Goal: Information Seeking & Learning: Learn about a topic

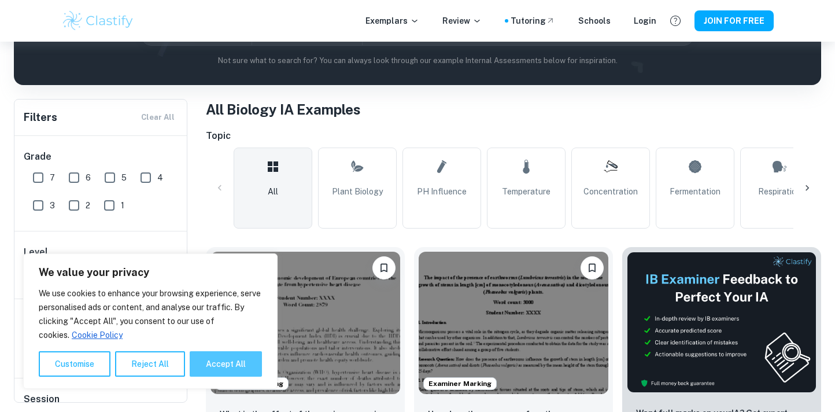
scroll to position [231, 0]
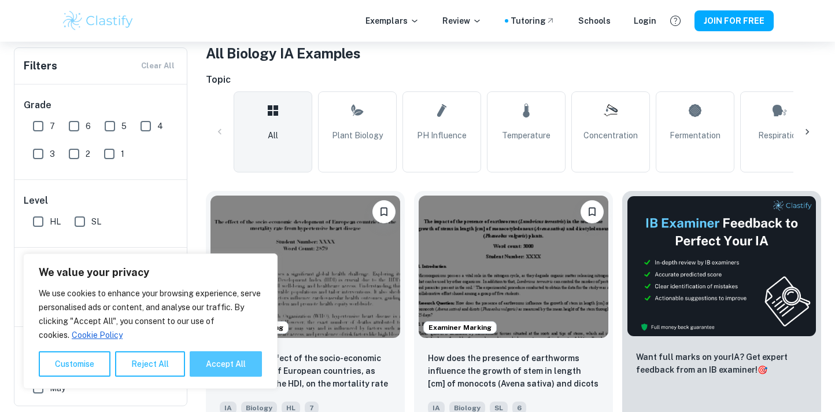
click at [223, 366] on button "Accept All" at bounding box center [226, 363] width 72 height 25
checkbox input "true"
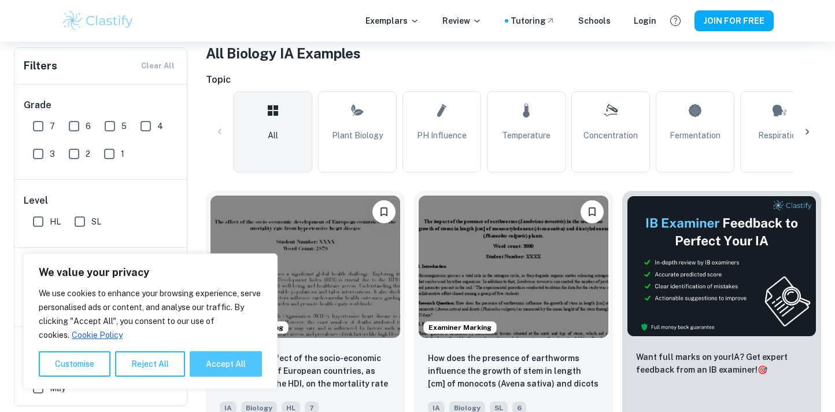
checkbox input "true"
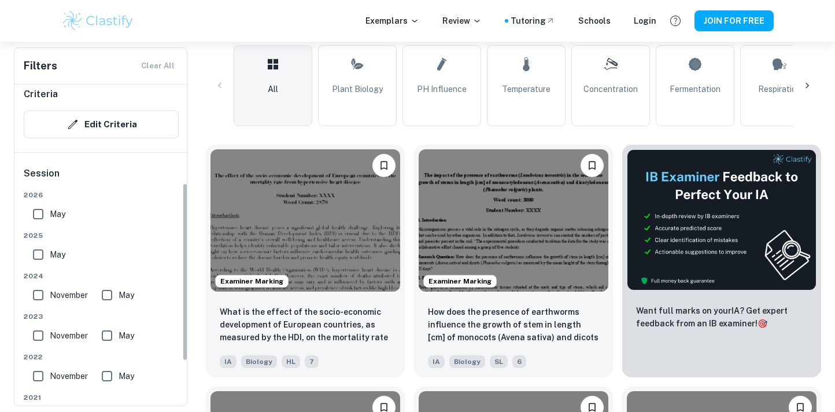
scroll to position [176, 0]
drag, startPoint x: 184, startPoint y: 218, endPoint x: 202, endPoint y: 316, distance: 100.0
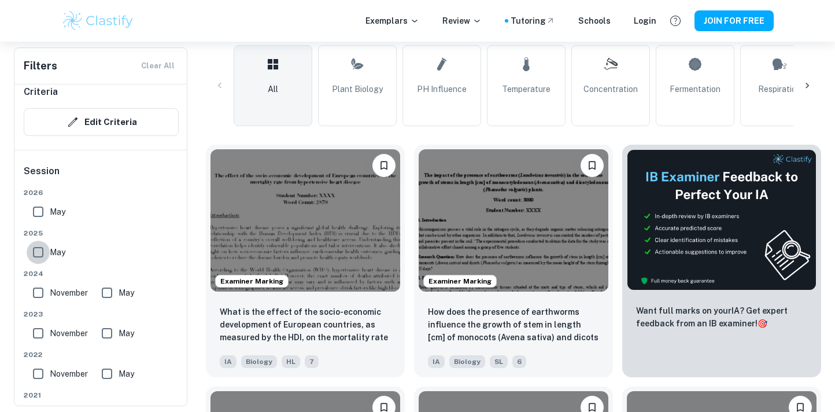
click at [38, 250] on input "May" at bounding box center [38, 252] width 23 height 23
checkbox input "true"
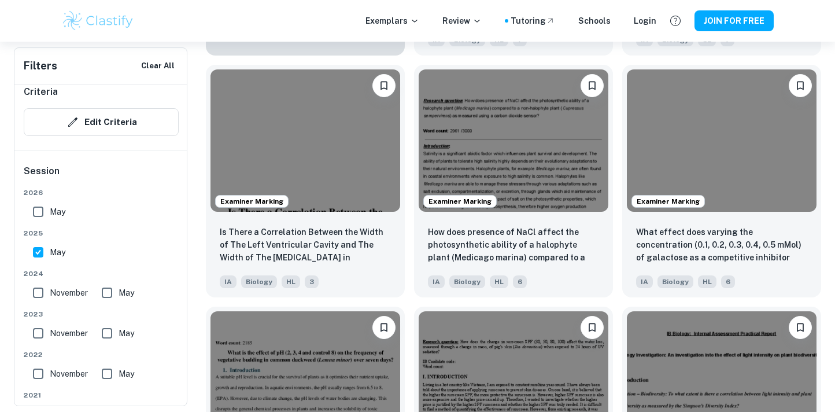
scroll to position [1134, 0]
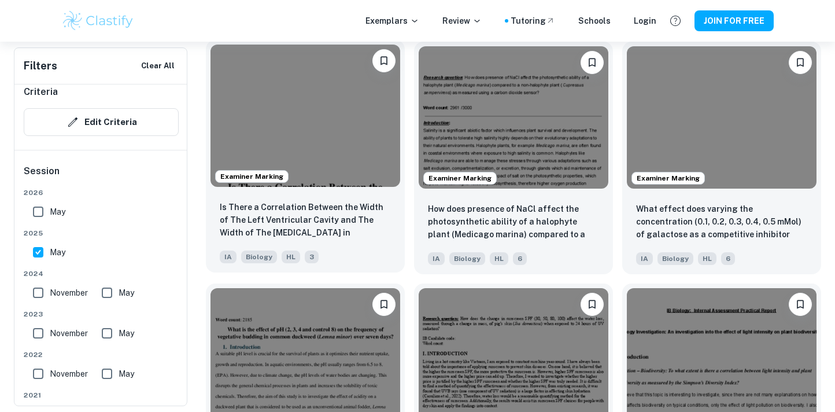
click at [333, 155] on img at bounding box center [306, 116] width 190 height 142
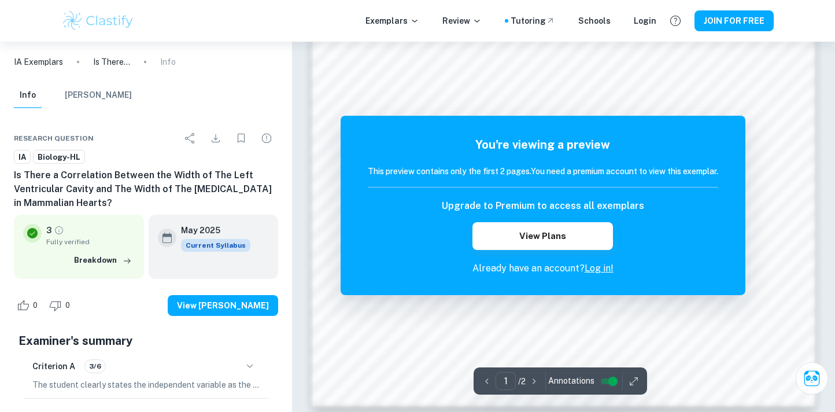
scroll to position [1087, 0]
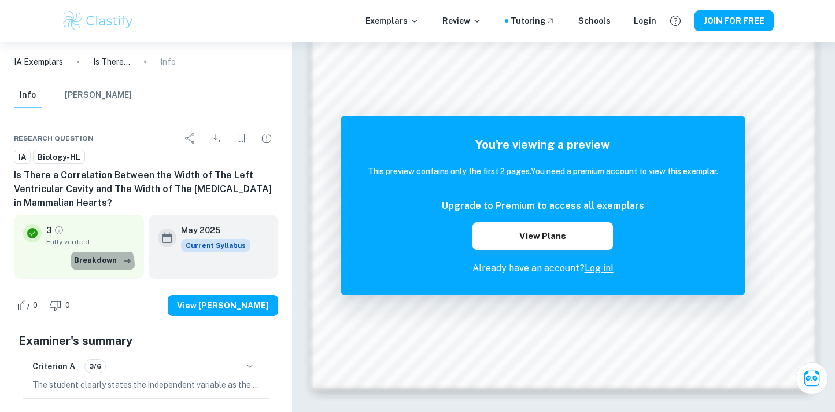
click at [97, 266] on button "Breakdown" at bounding box center [103, 260] width 64 height 17
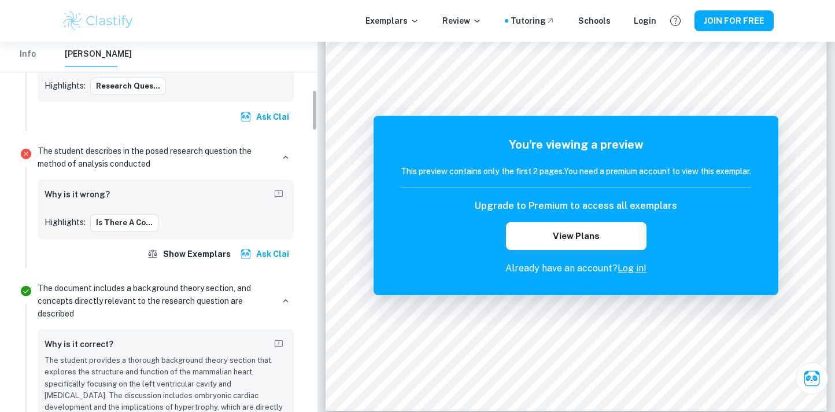
scroll to position [447, 0]
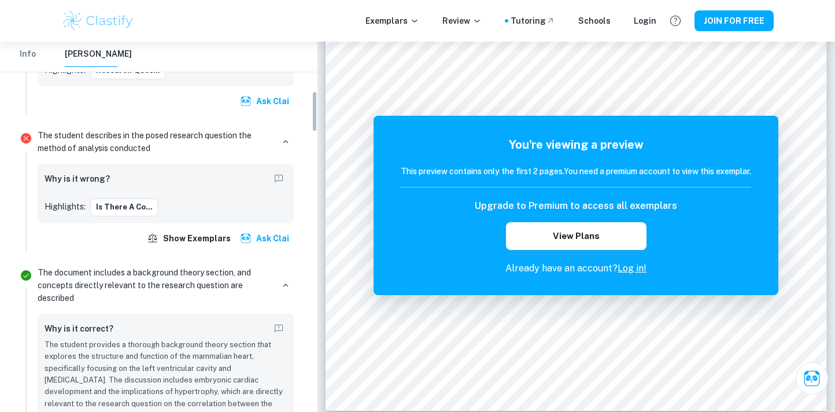
drag, startPoint x: 315, startPoint y: 76, endPoint x: 316, endPoint y: 126, distance: 49.8
click at [316, 126] on div "IA Exemplars Is There a Correlation Between the Width of The Left Ventricular C…" at bounding box center [159, 227] width 318 height 370
click at [125, 138] on p "The student describes in the posed research question the method of analysis con…" at bounding box center [155, 141] width 235 height 25
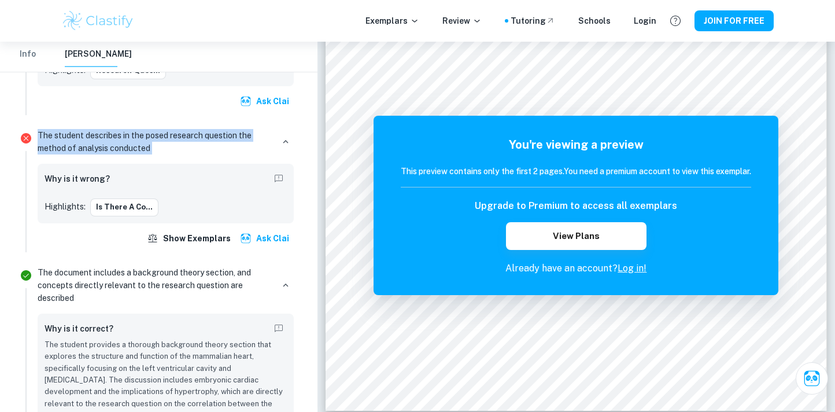
click at [125, 138] on p "The student describes in the posed research question the method of analysis con…" at bounding box center [155, 141] width 235 height 25
click at [113, 204] on button "Is there a co..." at bounding box center [124, 206] width 68 height 17
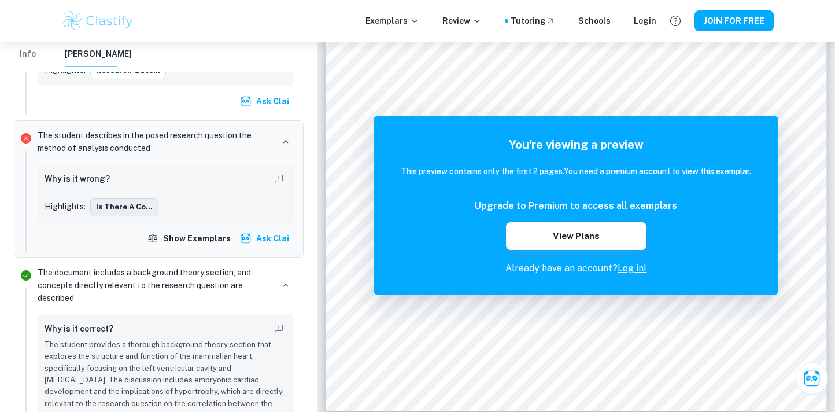
click at [126, 201] on button "Is there a co..." at bounding box center [124, 206] width 68 height 17
click at [126, 191] on div "Why is it wrong? Highlights: Is there a co..." at bounding box center [166, 193] width 242 height 45
click at [145, 138] on p "The student describes in the posed research question the method of analysis con…" at bounding box center [155, 141] width 235 height 25
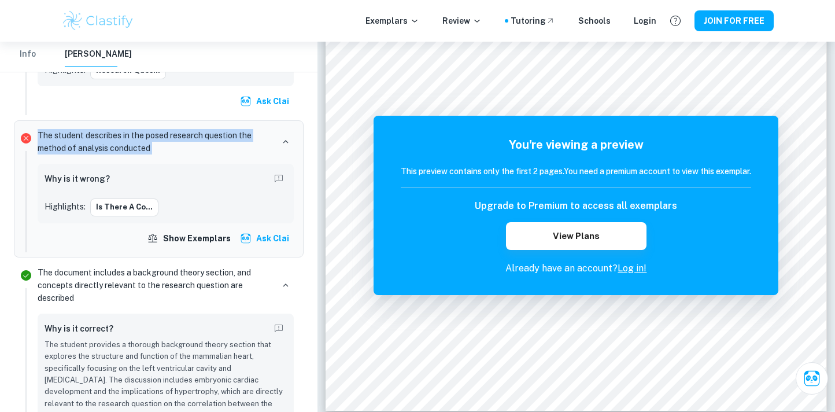
click at [145, 138] on p "The student describes in the posed research question the method of analysis con…" at bounding box center [155, 141] width 235 height 25
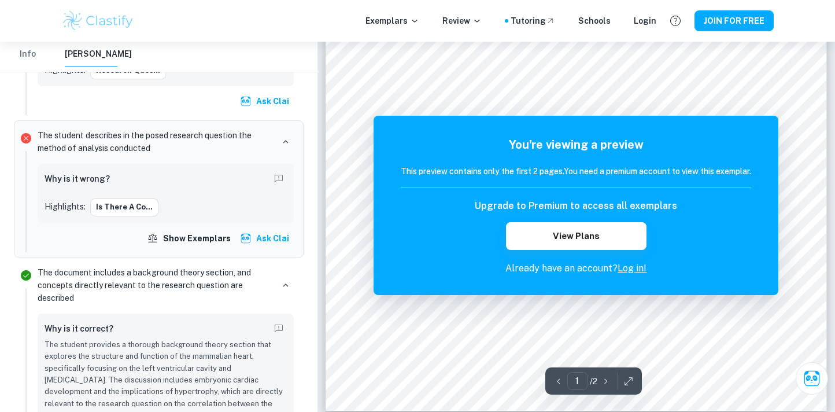
click at [297, 130] on div "The student describes in the posed research question the method of analysis con…" at bounding box center [165, 189] width 265 height 126
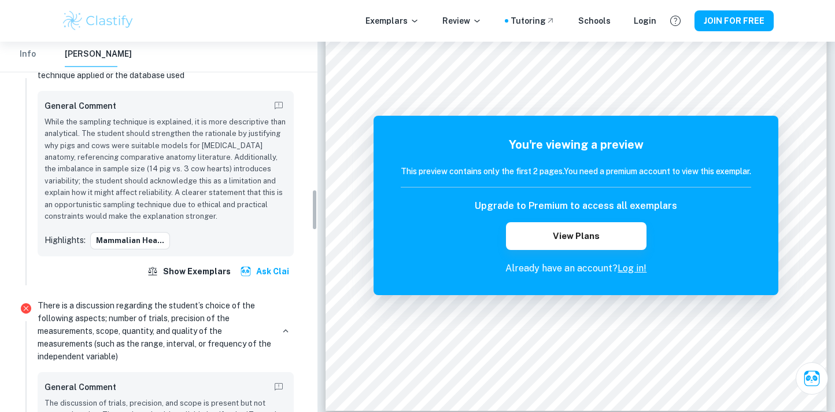
scroll to position [1326, 0]
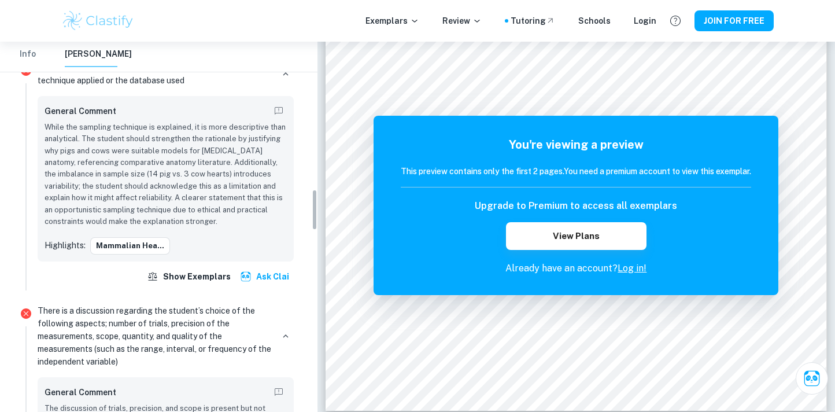
drag, startPoint x: 312, startPoint y: 107, endPoint x: 312, endPoint y: 205, distance: 98.3
click at [312, 205] on div "IA Exemplars Is There a Correlation Between the Width of The Left Ventricular C…" at bounding box center [159, 227] width 318 height 370
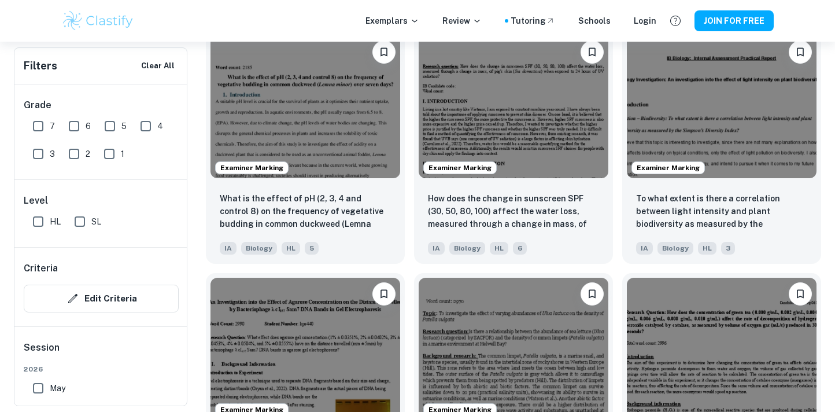
scroll to position [1388, 0]
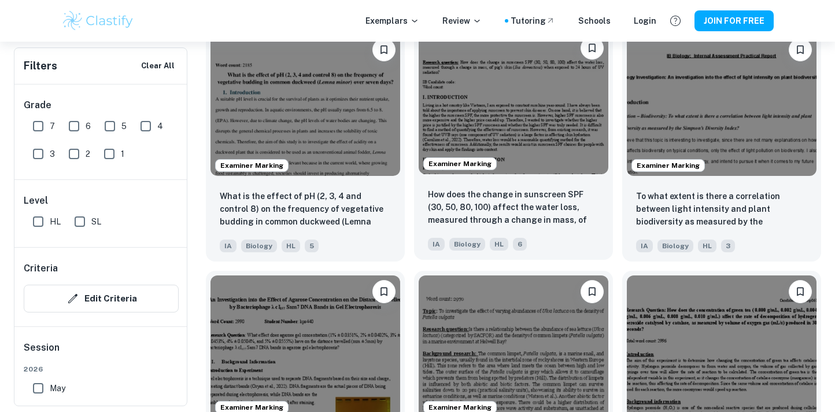
click at [489, 117] on img at bounding box center [514, 103] width 190 height 142
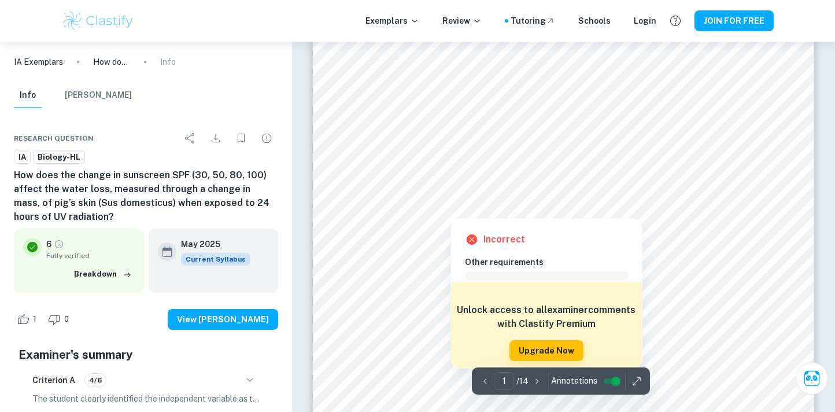
scroll to position [93, 0]
click at [481, 178] on div at bounding box center [548, 178] width 353 height 12
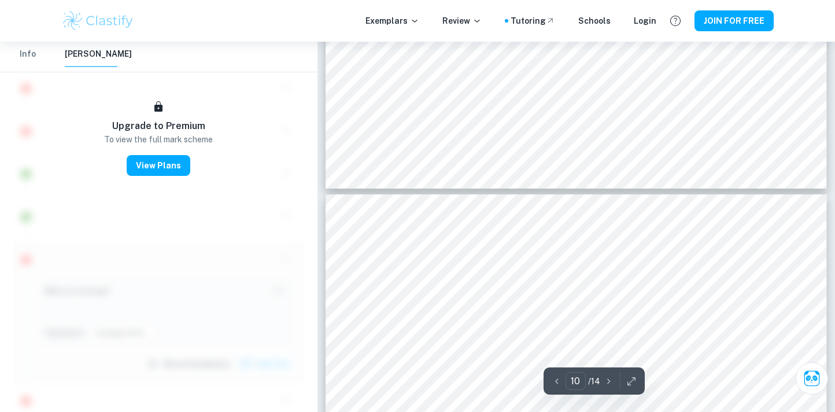
scroll to position [5992, 0]
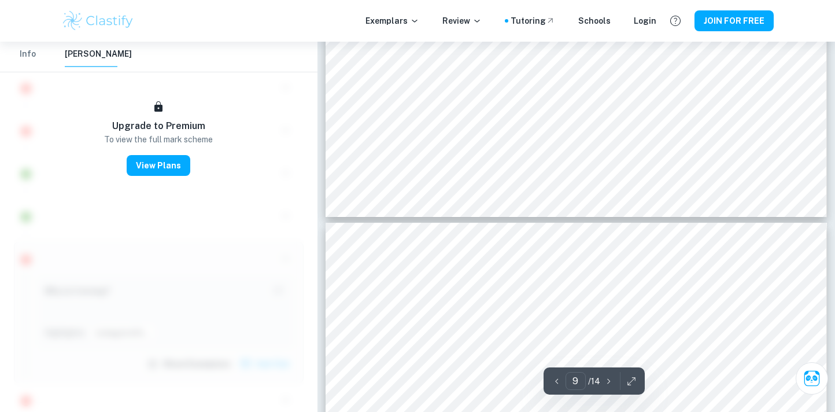
type input "10"
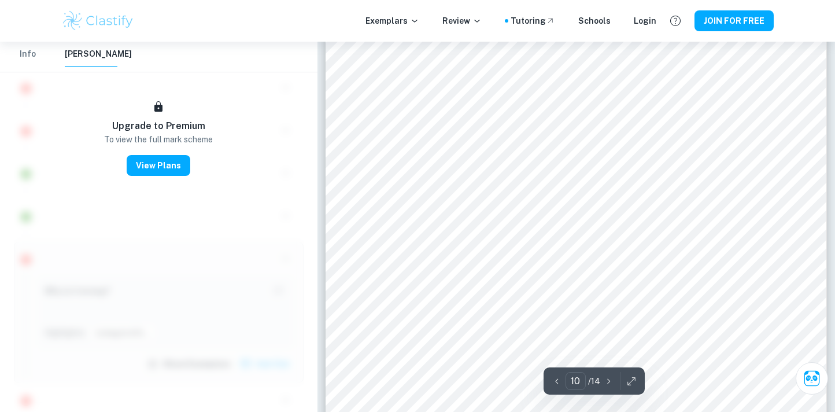
scroll to position [6201, 0]
